Goal: Use online tool/utility: Use online tool/utility

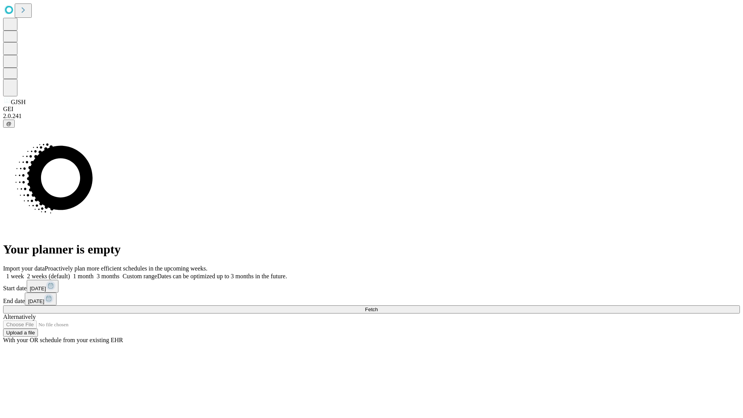
click at [378, 307] on span "Fetch" at bounding box center [371, 310] width 13 height 6
